Goal: Navigation & Orientation: Find specific page/section

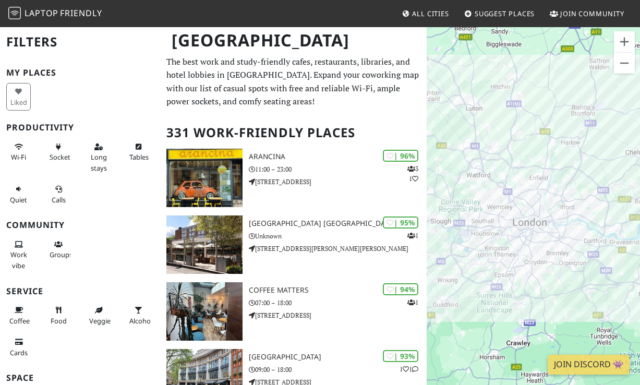
click at [55, 15] on span "Laptop" at bounding box center [42, 12] width 34 height 11
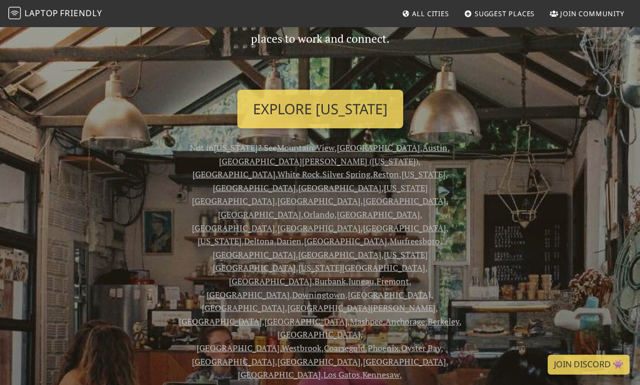
scroll to position [133, 0]
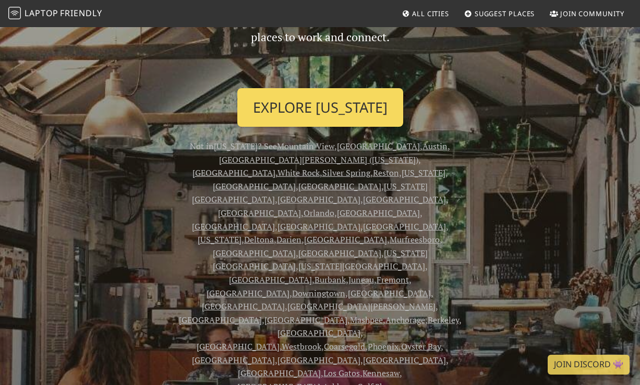
click at [351, 118] on link "Explore Washington" at bounding box center [321, 107] width 166 height 39
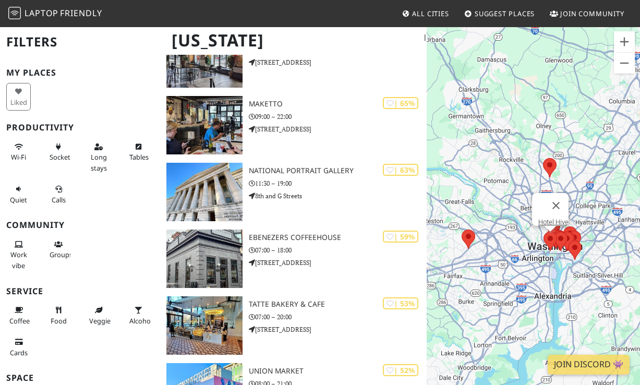
scroll to position [321, 0]
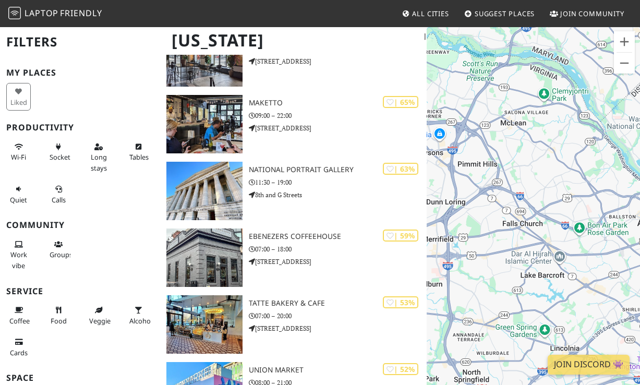
drag, startPoint x: 583, startPoint y: 250, endPoint x: 516, endPoint y: 208, distance: 78.5
click at [516, 208] on div at bounding box center [533, 218] width 213 height 385
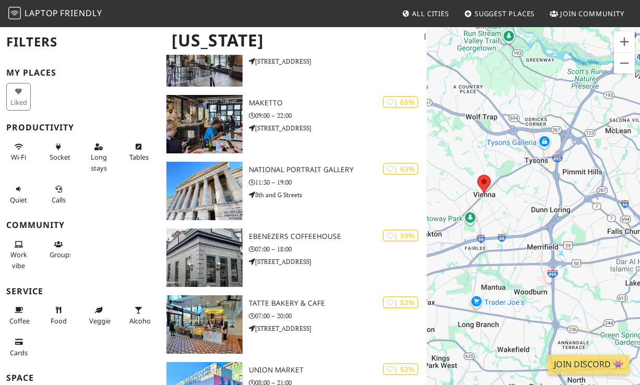
drag, startPoint x: 469, startPoint y: 181, endPoint x: 591, endPoint y: 197, distance: 122.7
click at [591, 197] on div at bounding box center [533, 218] width 213 height 385
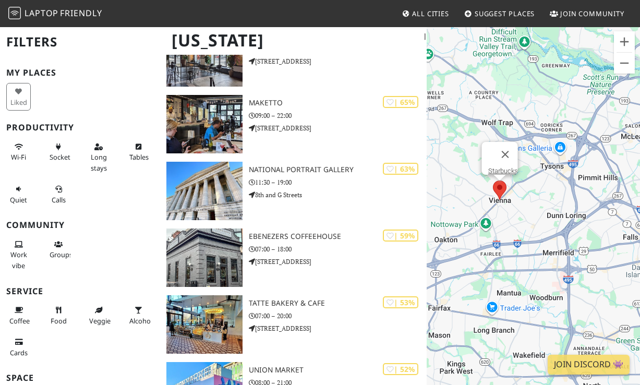
click at [493, 181] on area at bounding box center [493, 181] width 0 height 0
click at [510, 143] on button "Close" at bounding box center [505, 154] width 25 height 25
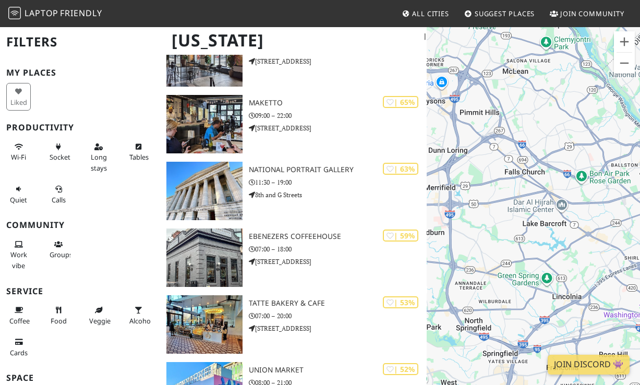
drag, startPoint x: 550, startPoint y: 225, endPoint x: 427, endPoint y: 158, distance: 140.4
click at [428, 158] on div at bounding box center [533, 218] width 213 height 385
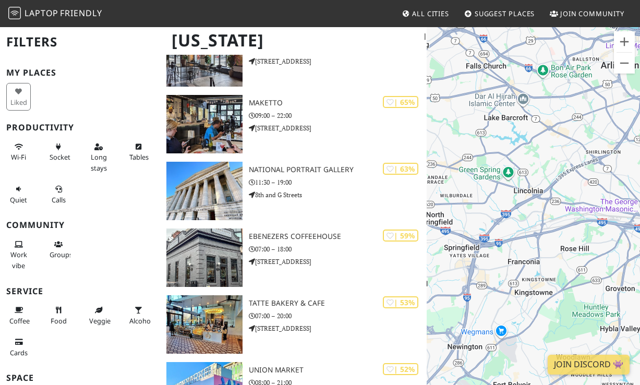
drag, startPoint x: 501, startPoint y: 196, endPoint x: 484, endPoint y: 99, distance: 99.0
click at [484, 99] on div at bounding box center [533, 218] width 213 height 385
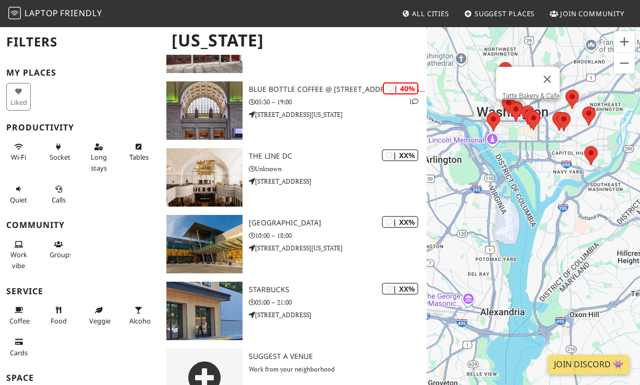
scroll to position [833, 0]
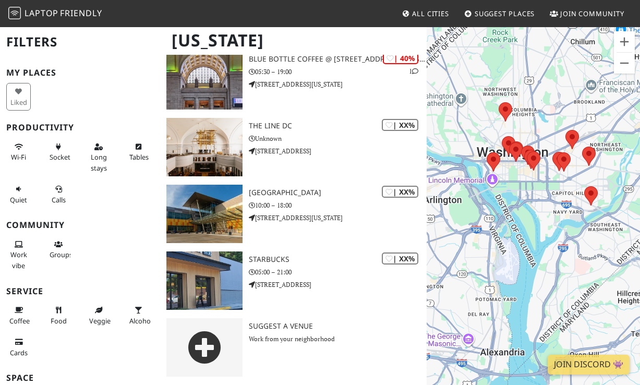
click at [437, 18] on span "All Cities" at bounding box center [430, 13] width 37 height 9
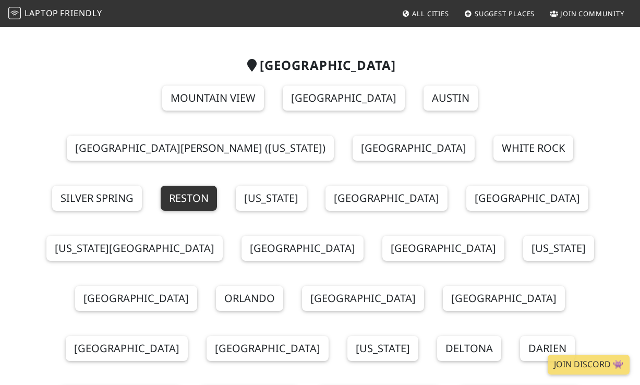
scroll to position [73, 0]
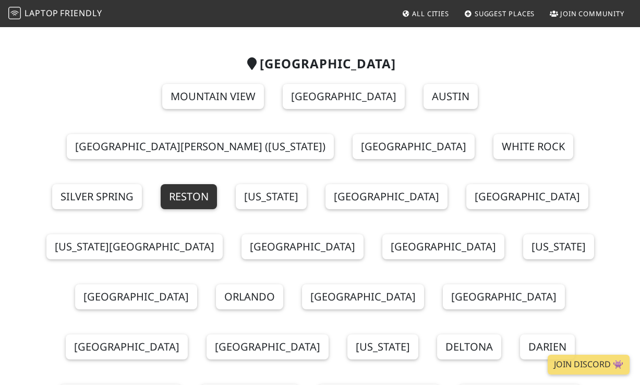
click at [217, 184] on link "Reston" at bounding box center [189, 196] width 56 height 25
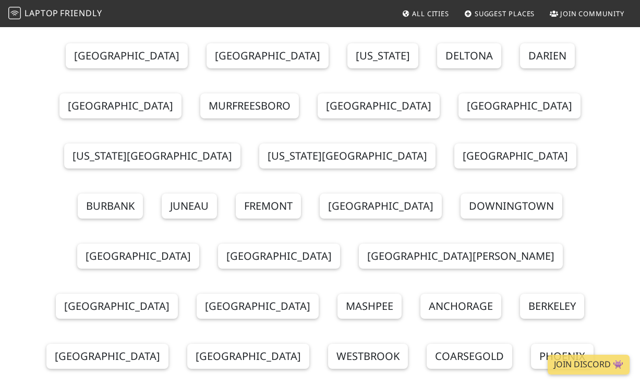
scroll to position [349, 0]
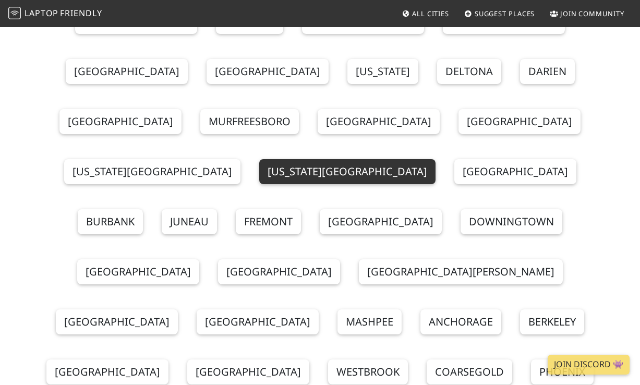
click at [259, 159] on link "[US_STATE][GEOGRAPHIC_DATA]" at bounding box center [347, 171] width 176 height 25
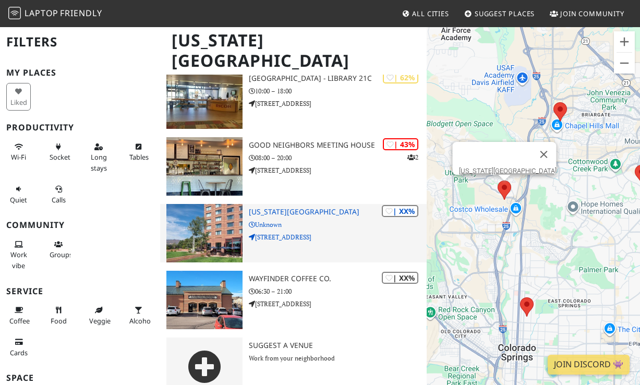
scroll to position [98, 0]
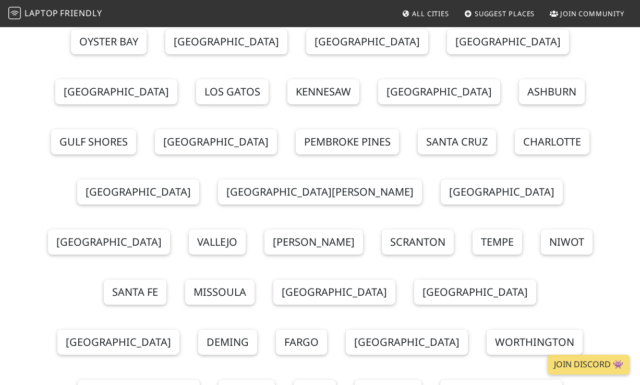
scroll to position [742, 0]
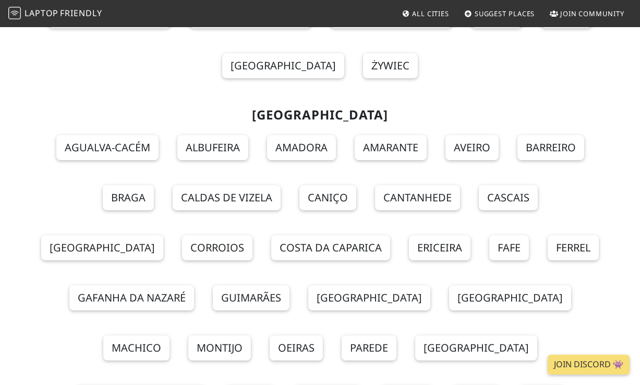
scroll to position [11195, 0]
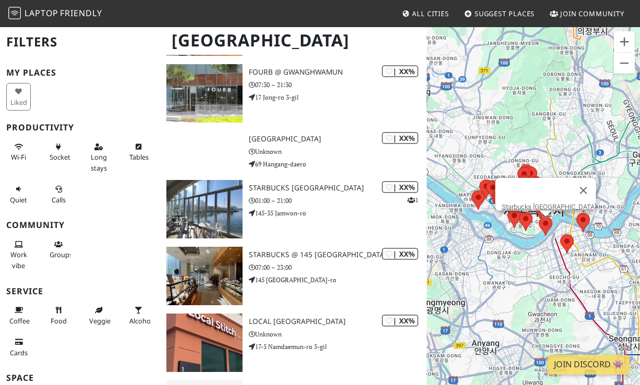
scroll to position [1015, 0]
